Goal: Use online tool/utility: Utilize a website feature to perform a specific function

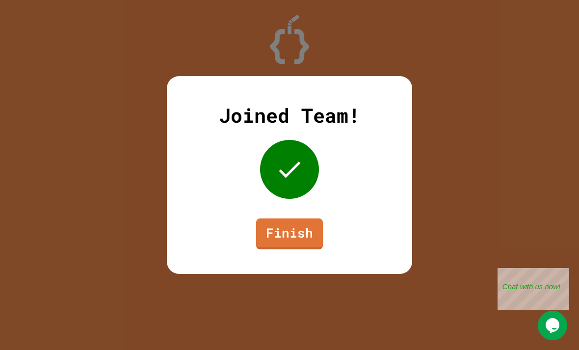
click at [311, 239] on link "Finish" at bounding box center [289, 233] width 67 height 31
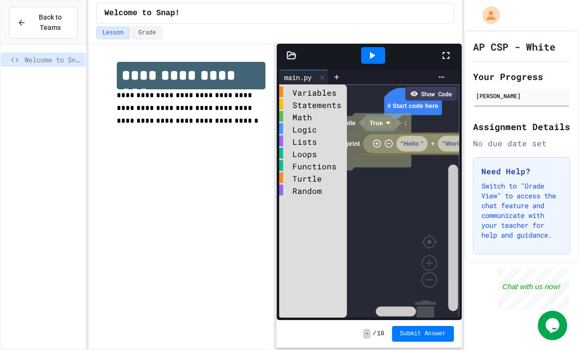
click at [37, 25] on span "Back to Teams" at bounding box center [50, 22] width 37 height 21
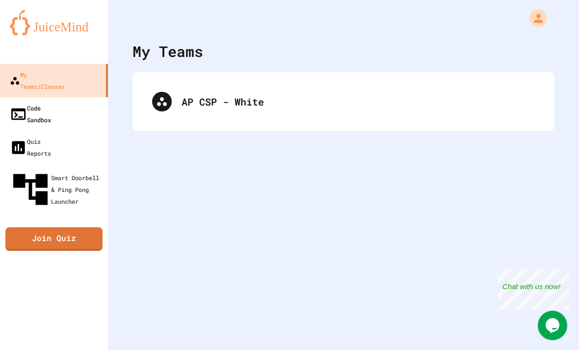
click at [70, 98] on link "Code Sandbox" at bounding box center [54, 113] width 108 height 33
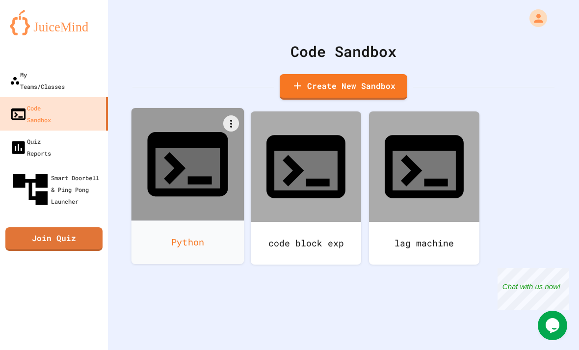
click at [202, 220] on div "Python" at bounding box center [187, 242] width 113 height 44
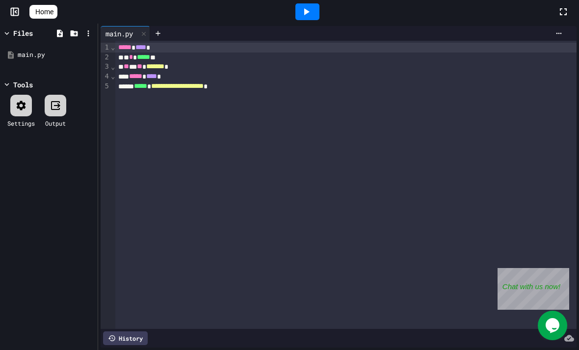
click at [293, 127] on div "**********" at bounding box center [345, 185] width 461 height 288
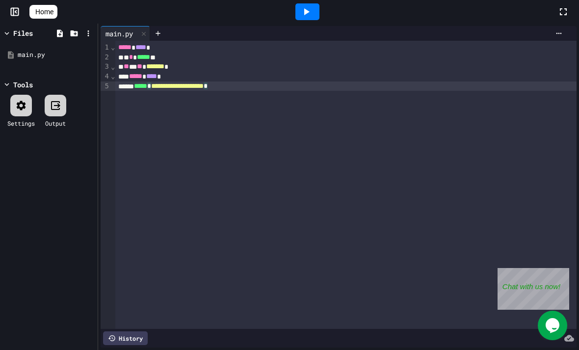
click at [307, 16] on icon at bounding box center [306, 12] width 12 height 12
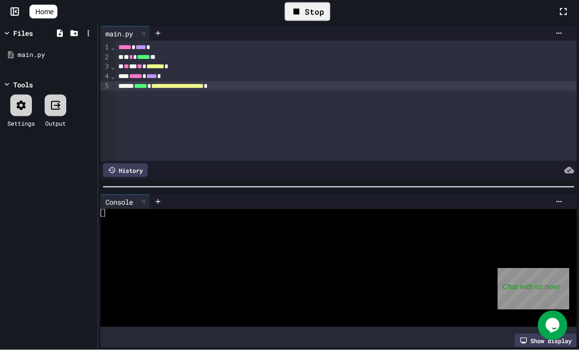
scroll to position [31, 0]
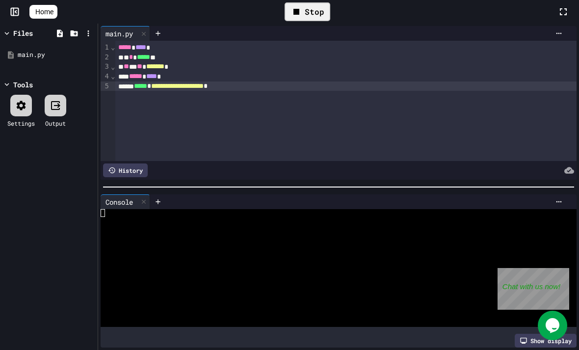
click at [95, 213] on div "Files main.py Tools Settings Output" at bounding box center [49, 187] width 98 height 326
click at [113, 215] on div at bounding box center [335, 213] width 468 height 8
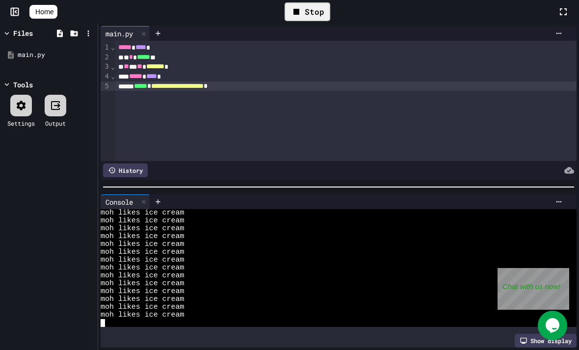
click at [322, 13] on div "Stop" at bounding box center [307, 11] width 46 height 19
click at [276, 84] on div "**********" at bounding box center [345, 86] width 461 height 10
click at [317, 14] on div at bounding box center [307, 11] width 24 height 17
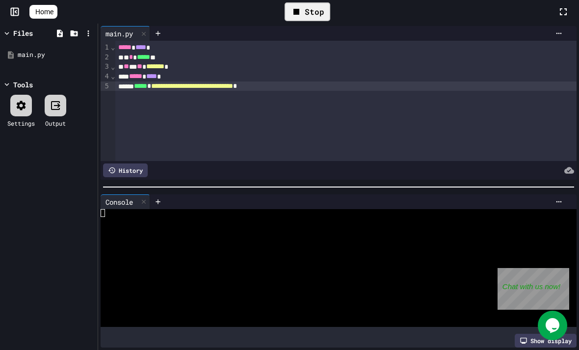
scroll to position [0, 0]
click at [320, 251] on div at bounding box center [335, 252] width 468 height 8
click at [181, 62] on div "** * ** ******* *" at bounding box center [345, 67] width 461 height 10
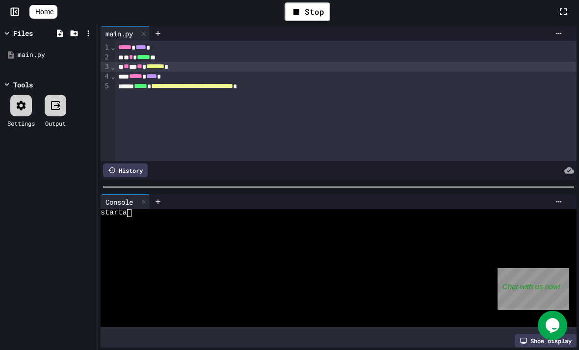
click at [164, 68] on span "*******" at bounding box center [155, 66] width 18 height 7
click at [338, 262] on div at bounding box center [335, 260] width 468 height 8
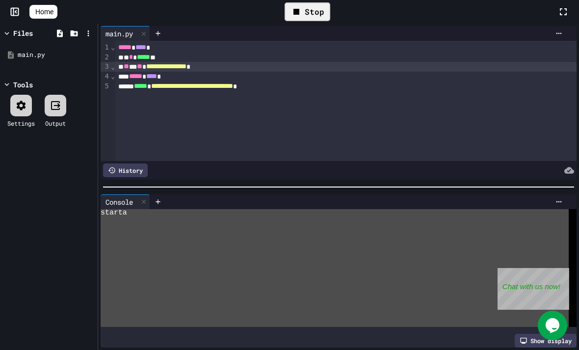
click at [318, 14] on div "Stop" at bounding box center [307, 11] width 46 height 19
click at [317, 14] on div at bounding box center [307, 11] width 24 height 17
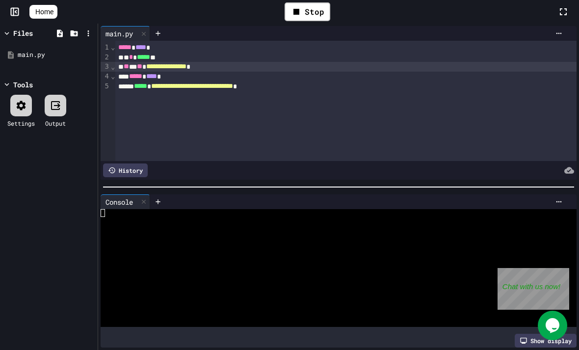
click at [269, 253] on div at bounding box center [335, 252] width 468 height 8
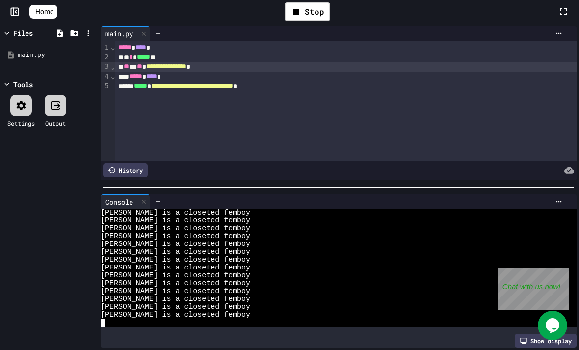
scroll to position [7844, 0]
click at [193, 85] on span "**********" at bounding box center [192, 85] width 82 height 7
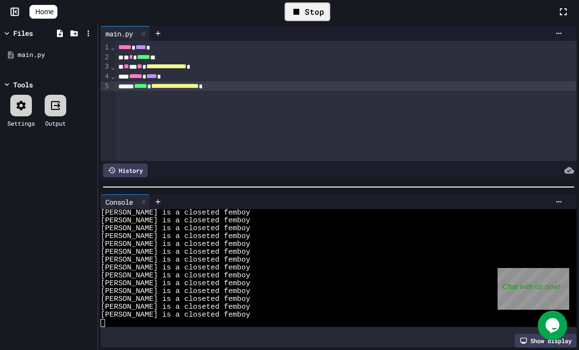
click at [316, 12] on div "Stop" at bounding box center [307, 11] width 46 height 19
click at [195, 262] on span "[PERSON_NAME] is a closeted femboy" at bounding box center [176, 260] width 150 height 8
click at [165, 207] on div at bounding box center [158, 201] width 16 height 15
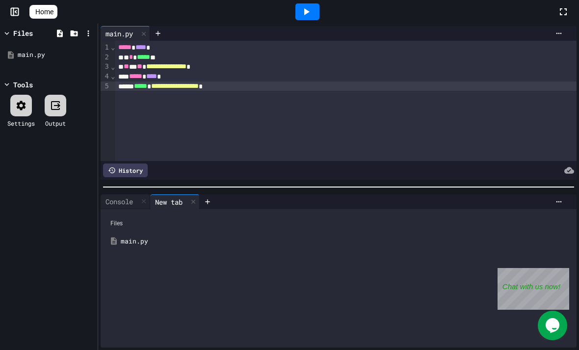
click at [186, 197] on div "New tab" at bounding box center [168, 202] width 37 height 10
click at [197, 203] on icon at bounding box center [193, 201] width 7 height 7
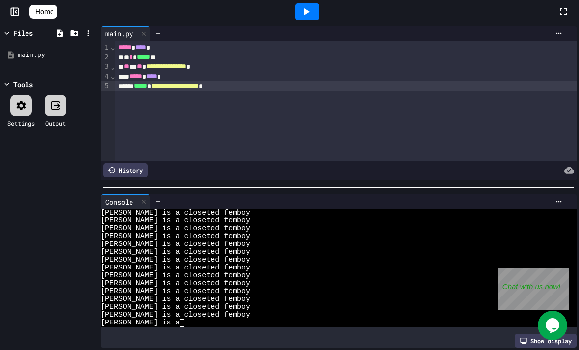
click at [317, 17] on div at bounding box center [307, 11] width 24 height 17
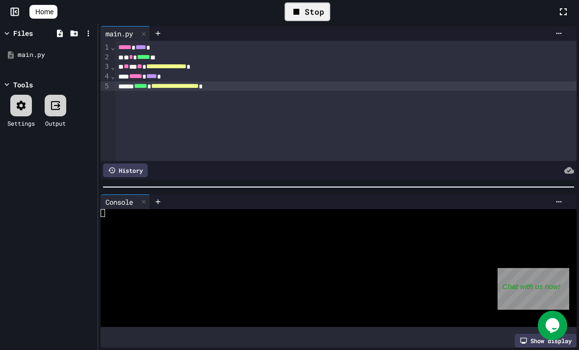
scroll to position [0, 0]
click at [233, 221] on div at bounding box center [335, 221] width 468 height 8
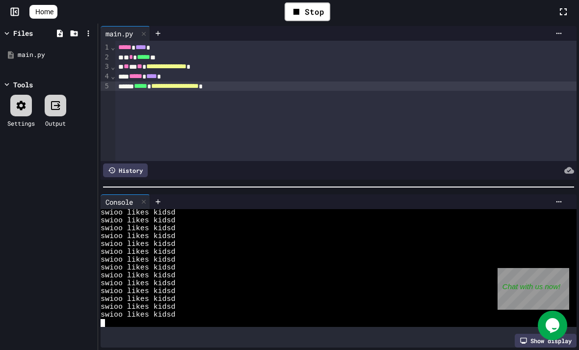
click at [199, 83] on span "**********" at bounding box center [175, 85] width 48 height 7
click at [405, 26] on div at bounding box center [358, 33] width 416 height 15
click at [328, 20] on div "Stop" at bounding box center [307, 11] width 46 height 19
click at [317, 20] on div at bounding box center [307, 11] width 24 height 17
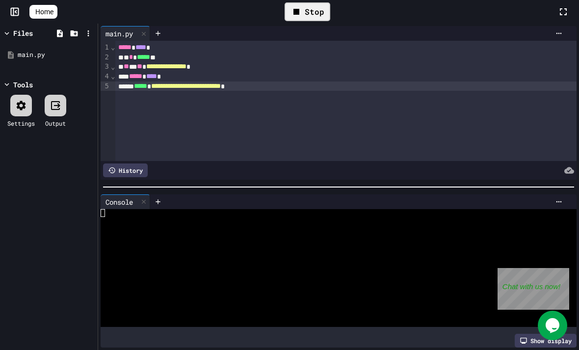
scroll to position [0, 0]
click at [310, 302] on div at bounding box center [335, 299] width 468 height 8
click at [122, 214] on div at bounding box center [335, 213] width 468 height 8
click at [106, 219] on div at bounding box center [335, 221] width 468 height 8
click at [105, 208] on div "Console" at bounding box center [126, 201] width 50 height 15
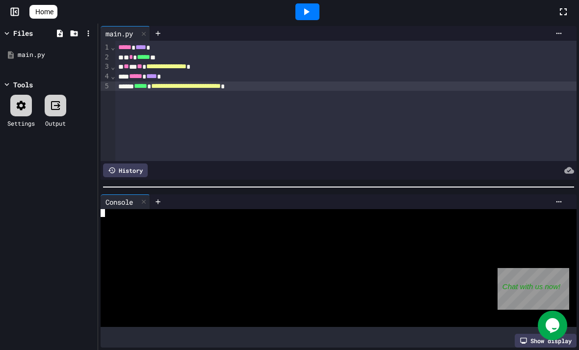
click at [140, 216] on div at bounding box center [335, 213] width 468 height 8
click at [311, 5] on div at bounding box center [307, 11] width 24 height 17
click at [183, 219] on div at bounding box center [335, 221] width 468 height 8
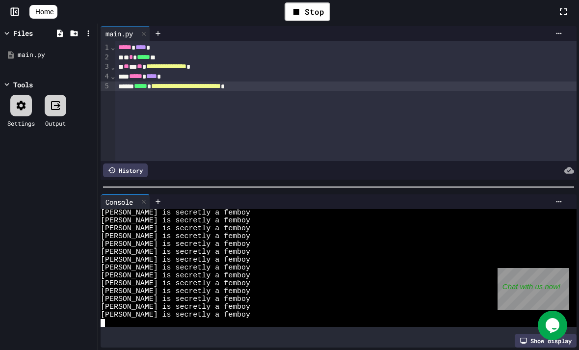
scroll to position [7844, 0]
